Goal: Transaction & Acquisition: Purchase product/service

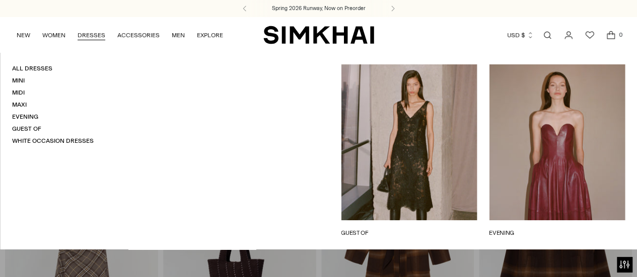
click at [97, 36] on link "DRESSES" at bounding box center [92, 35] width 28 height 22
click at [32, 117] on link "Evening" at bounding box center [25, 116] width 26 height 7
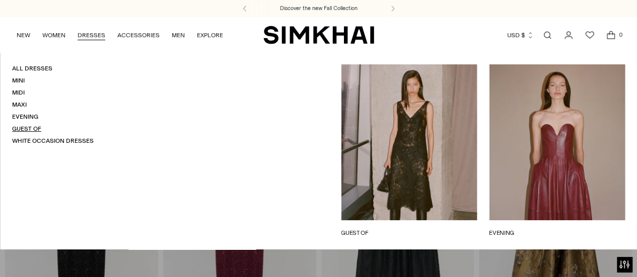
click at [34, 126] on link "Guest Of" at bounding box center [26, 128] width 29 height 7
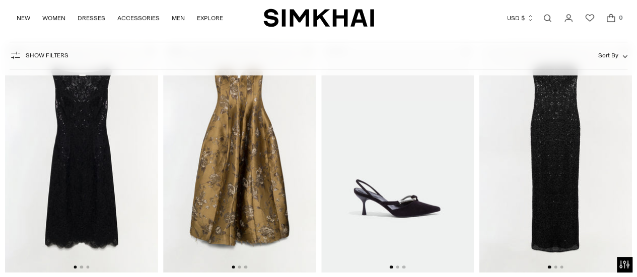
scroll to position [391, 0]
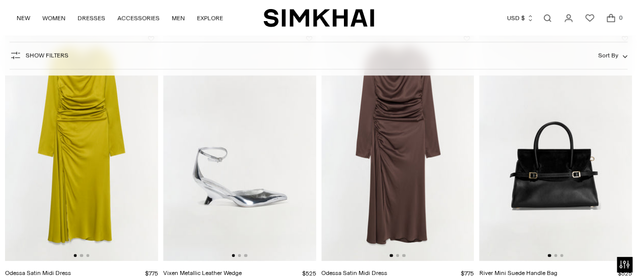
click at [45, 59] on span "Show Filters" at bounding box center [47, 55] width 43 height 7
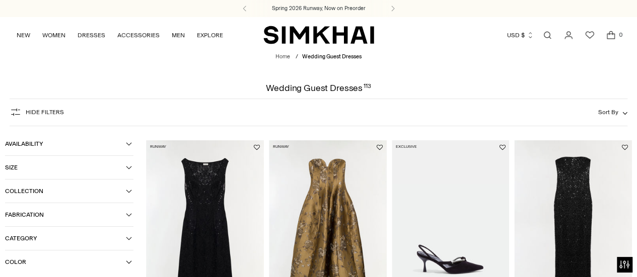
scroll to position [131, 0]
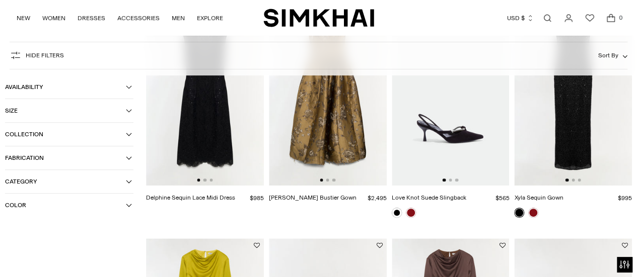
click at [30, 212] on button "Color" at bounding box center [69, 205] width 128 height 23
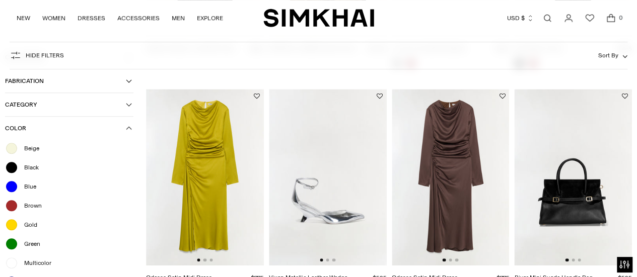
scroll to position [355, 0]
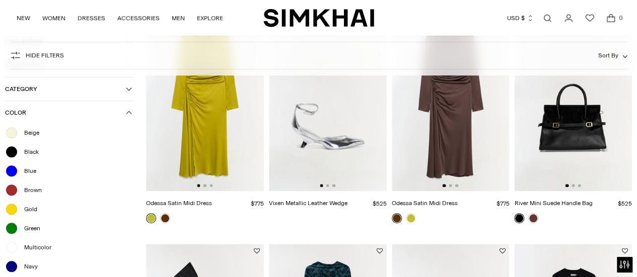
click at [29, 132] on span "Beige" at bounding box center [28, 132] width 21 height 9
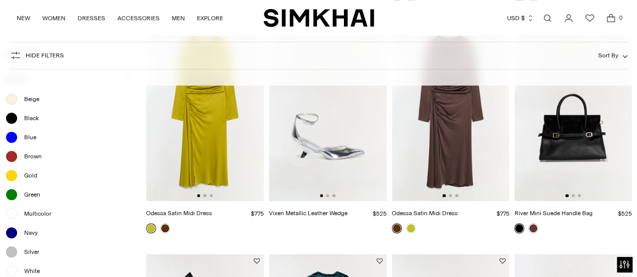
click at [27, 127] on ul "Beige Black Blue Brown Gold Green Multicolor Navy Silver White" at bounding box center [69, 185] width 128 height 185
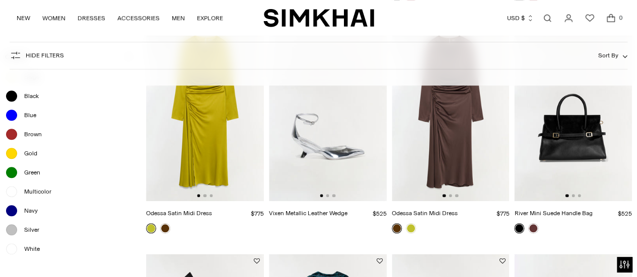
scroll to position [487, 0]
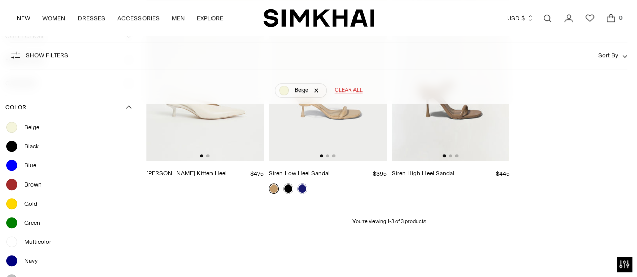
scroll to position [146, 0]
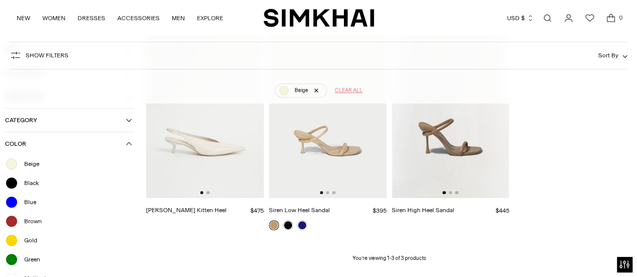
click at [341, 91] on span "Clear all" at bounding box center [349, 91] width 28 height 8
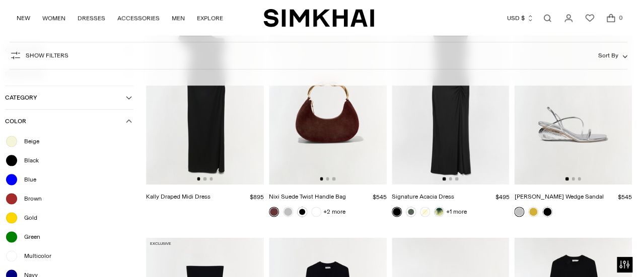
scroll to position [2316, 0]
